Goal: Find specific page/section: Find specific page/section

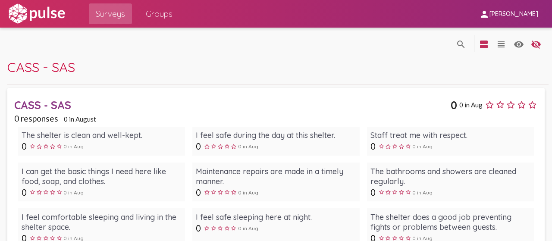
click at [36, 69] on span "CASS - SAS" at bounding box center [41, 67] width 68 height 17
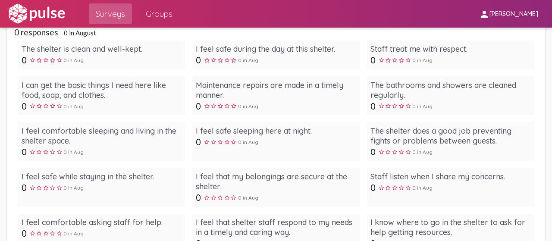
scroll to position [43, 0]
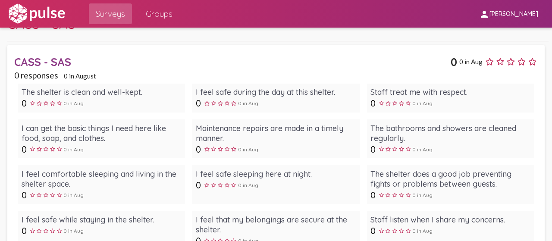
click at [58, 60] on div "CASS - SAS" at bounding box center [232, 61] width 436 height 13
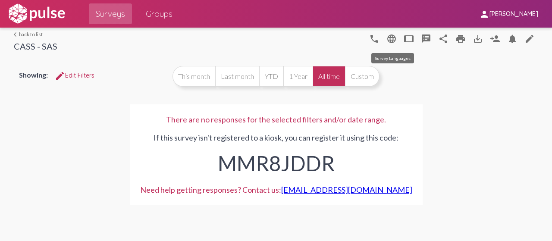
click at [393, 38] on mat-icon "language" at bounding box center [391, 39] width 10 height 10
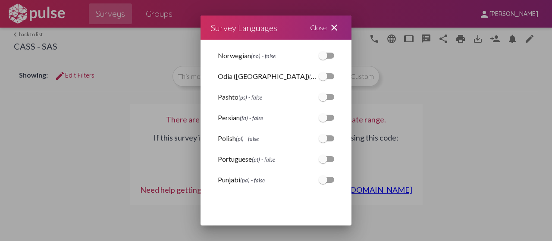
scroll to position [1767, 0]
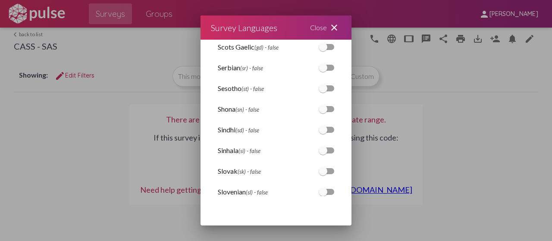
click at [337, 25] on mat-icon "close" at bounding box center [334, 27] width 10 height 10
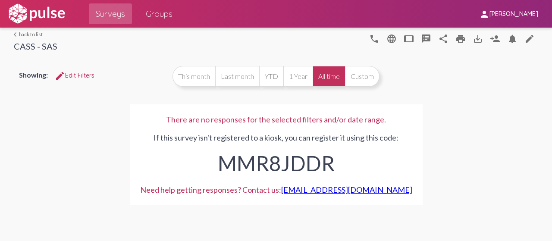
drag, startPoint x: 339, startPoint y: 25, endPoint x: 349, endPoint y: 40, distance: 17.7
click at [339, 26] on div "Surveys Groups" at bounding box center [269, 14] width 406 height 28
click at [405, 35] on mat-icon "tablet" at bounding box center [408, 39] width 10 height 10
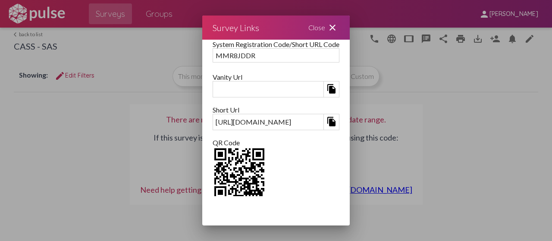
scroll to position [144, 0]
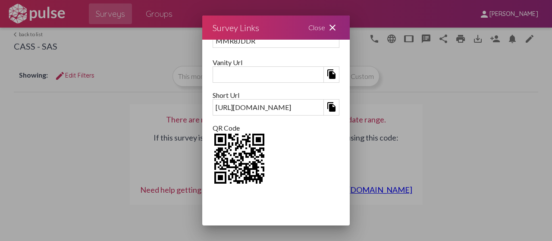
click at [338, 29] on mat-icon "close" at bounding box center [332, 27] width 10 height 10
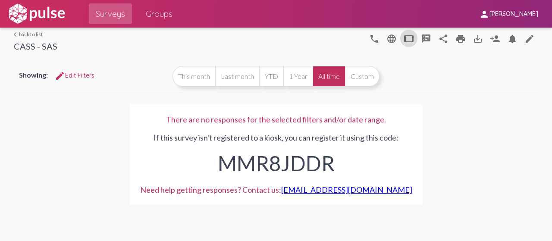
click at [23, 29] on div "arrow_back_ios back to list CASS - SAS phone language tablet speaker_notes shar…" at bounding box center [276, 41] width 524 height 26
click at [25, 34] on link "arrow_back_ios back to list" at bounding box center [36, 34] width 44 height 6
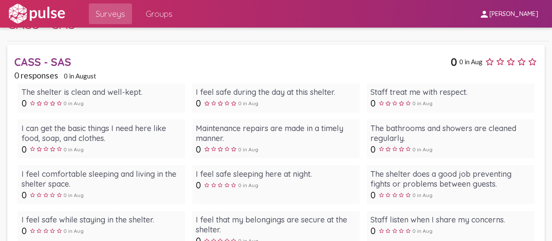
scroll to position [129, 0]
